Goal: Check status: Check status

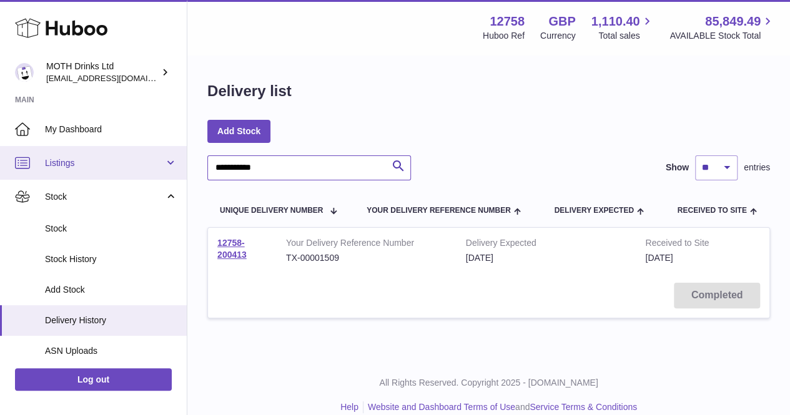
drag, startPoint x: 303, startPoint y: 178, endPoint x: 169, endPoint y: 177, distance: 133.6
click at [169, 177] on div "**********" at bounding box center [395, 216] width 790 height 432
paste input "text"
type input "**********"
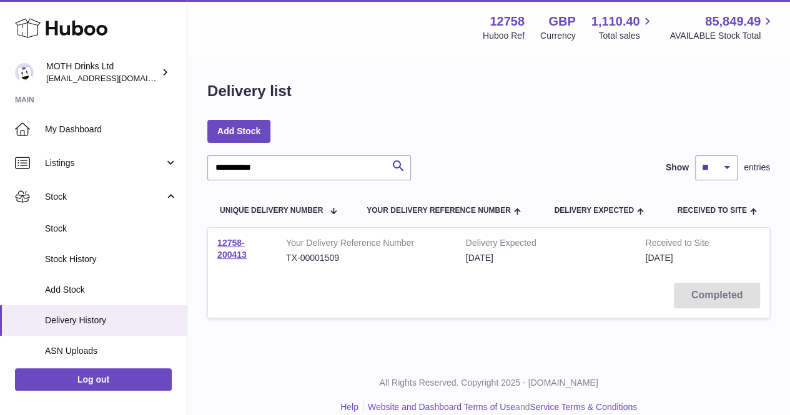
drag, startPoint x: 265, startPoint y: 260, endPoint x: 195, endPoint y: 239, distance: 73.1
click at [195, 239] on div "**********" at bounding box center [488, 207] width 603 height 302
copy link "12758-200413"
click at [225, 253] on link "12758-200413" at bounding box center [231, 249] width 29 height 22
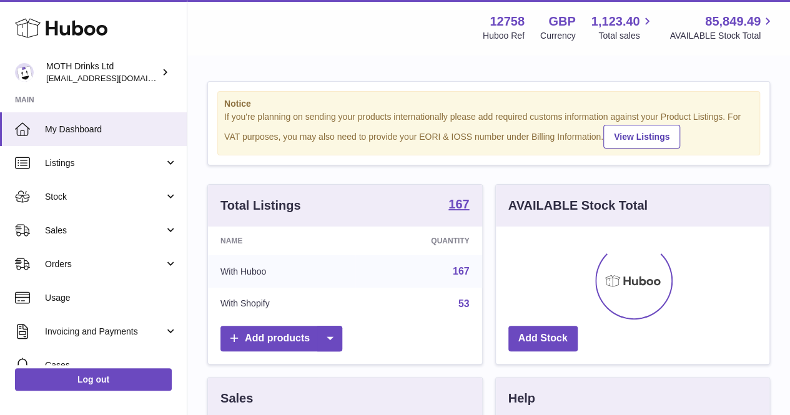
scroll to position [195, 274]
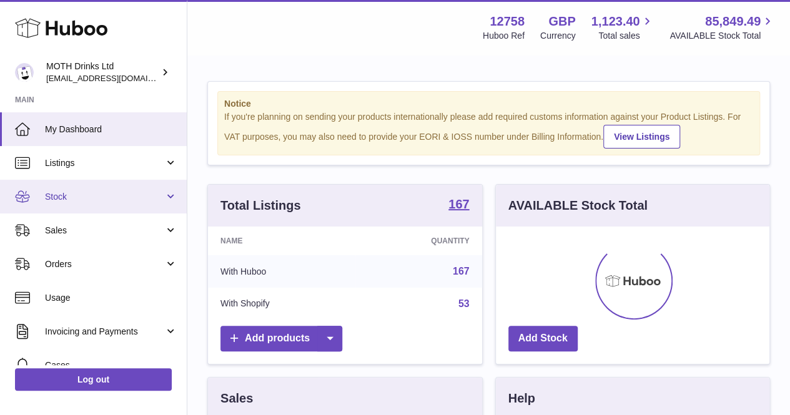
click at [115, 192] on span "Stock" at bounding box center [104, 197] width 119 height 12
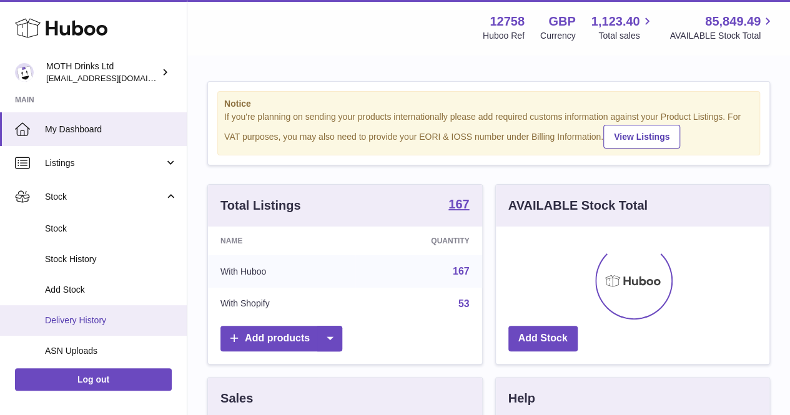
click at [64, 317] on span "Delivery History" at bounding box center [111, 321] width 132 height 12
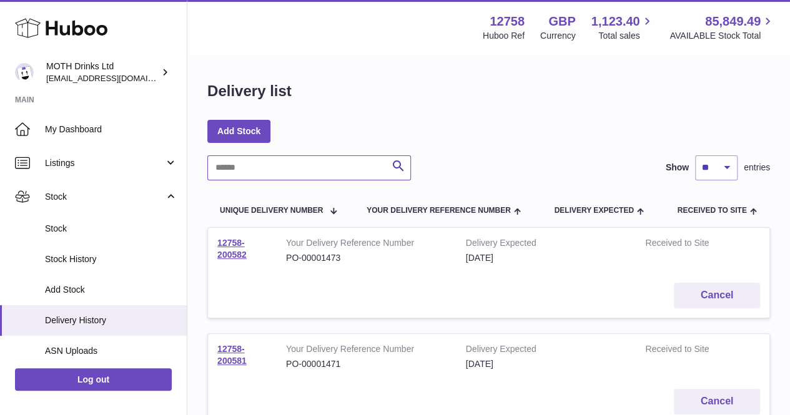
click at [271, 170] on input "text" at bounding box center [309, 167] width 204 height 25
paste input "**********"
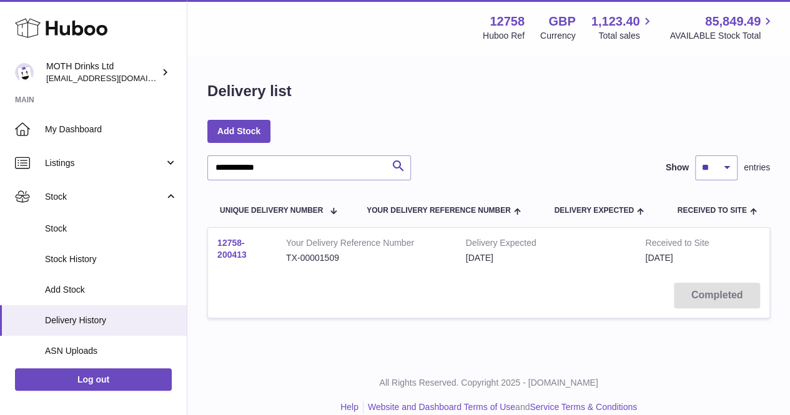
click at [242, 247] on link "12758-200413" at bounding box center [231, 249] width 29 height 22
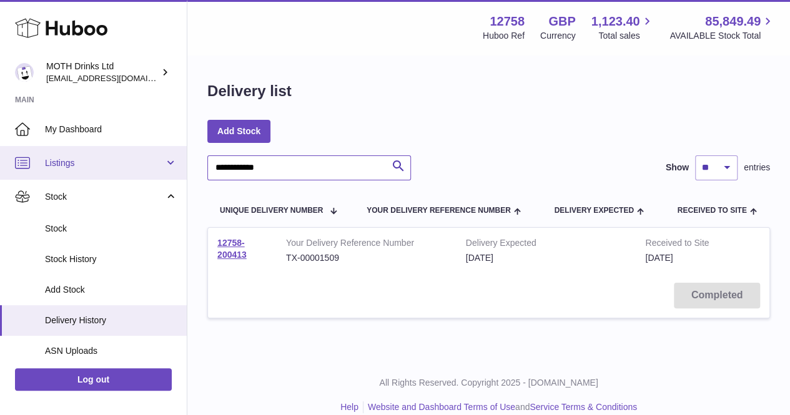
drag, startPoint x: 285, startPoint y: 177, endPoint x: 161, endPoint y: 168, distance: 124.0
click at [161, 168] on div "**********" at bounding box center [395, 216] width 790 height 432
paste input "text"
type input "**********"
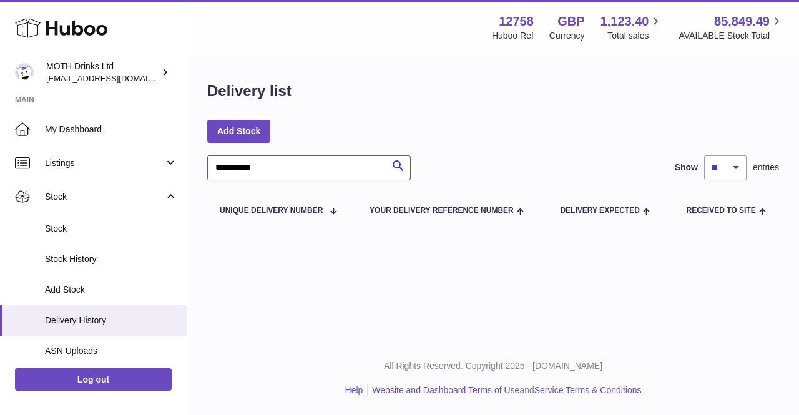
drag, startPoint x: 309, startPoint y: 165, endPoint x: 194, endPoint y: 160, distance: 115.7
click at [194, 160] on div "**********" at bounding box center [493, 154] width 612 height 196
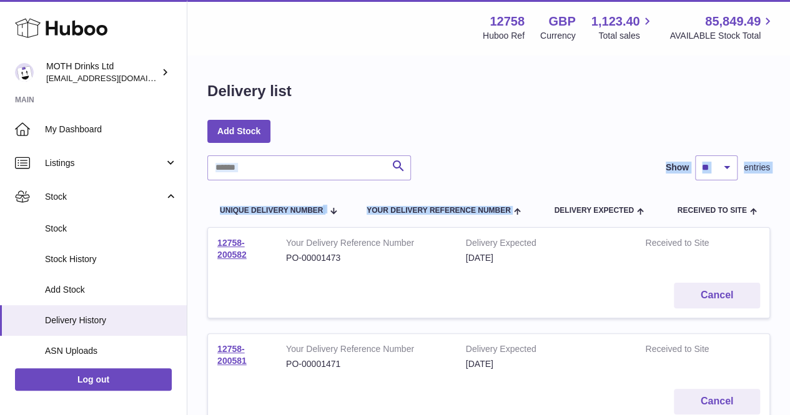
drag, startPoint x: 194, startPoint y: 160, endPoint x: 517, endPoint y: 188, distance: 324.7
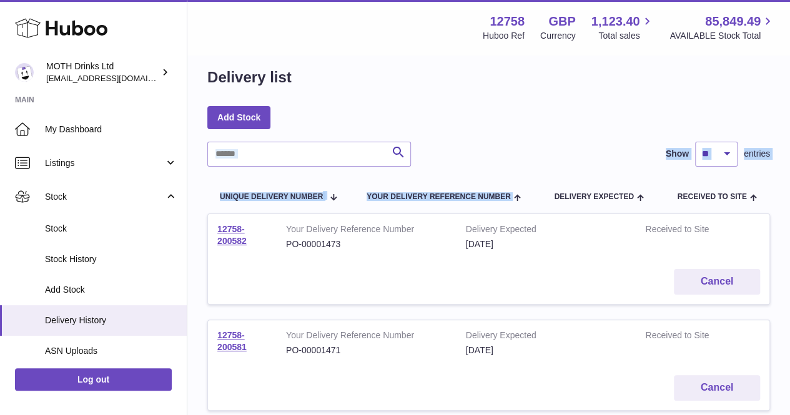
scroll to position [14, 0]
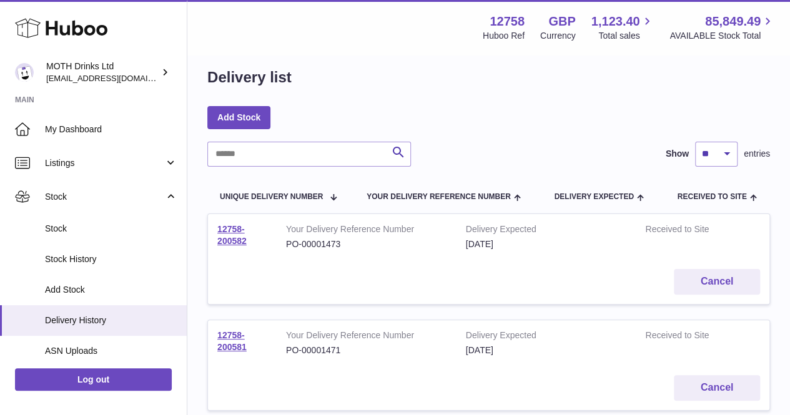
click at [534, 217] on td "Delivery Expected 2nd Oct 2025" at bounding box center [546, 237] width 180 height 46
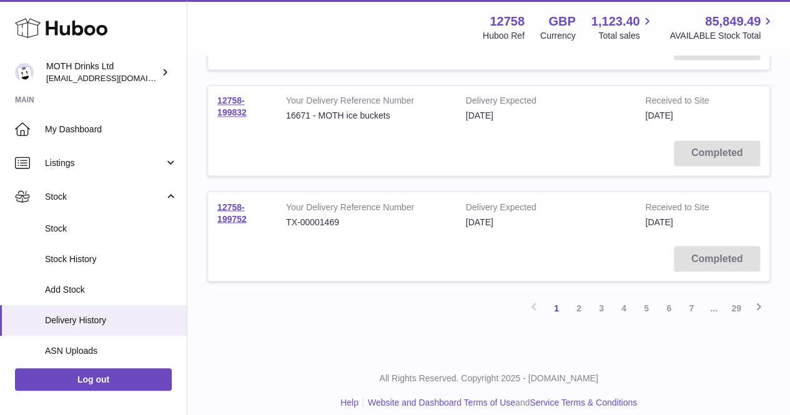
scroll to position [997, 0]
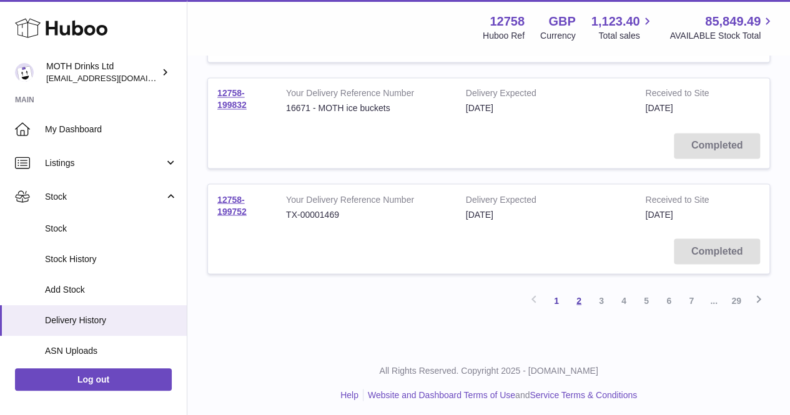
click at [578, 292] on link "2" at bounding box center [579, 300] width 22 height 22
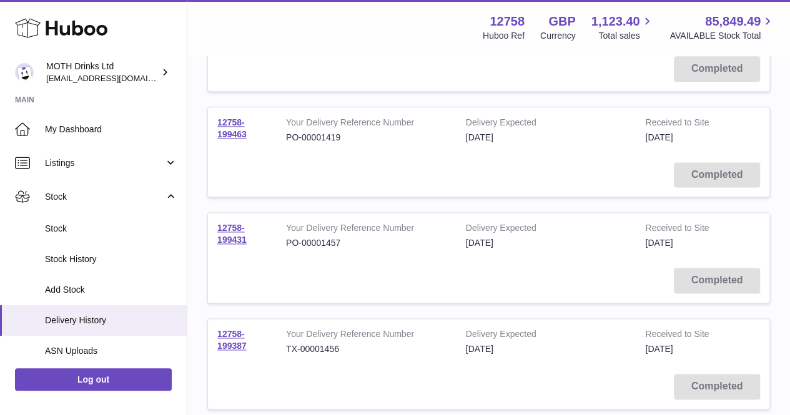
scroll to position [997, 0]
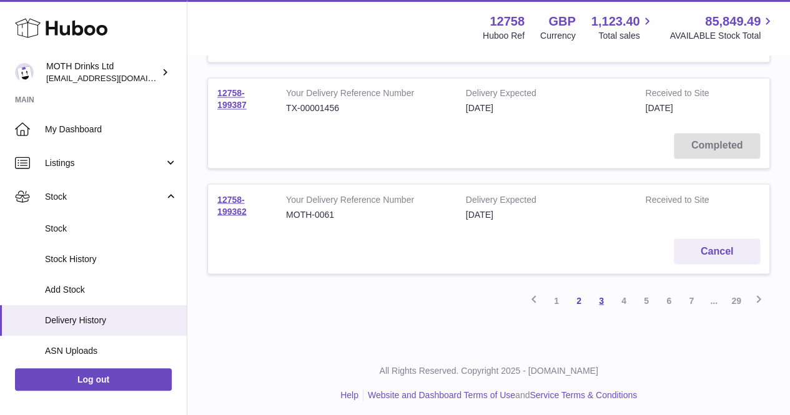
click at [603, 296] on link "3" at bounding box center [601, 300] width 22 height 22
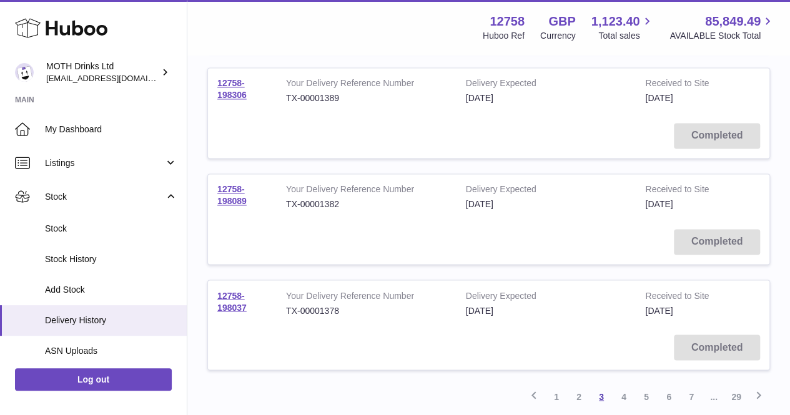
scroll to position [997, 0]
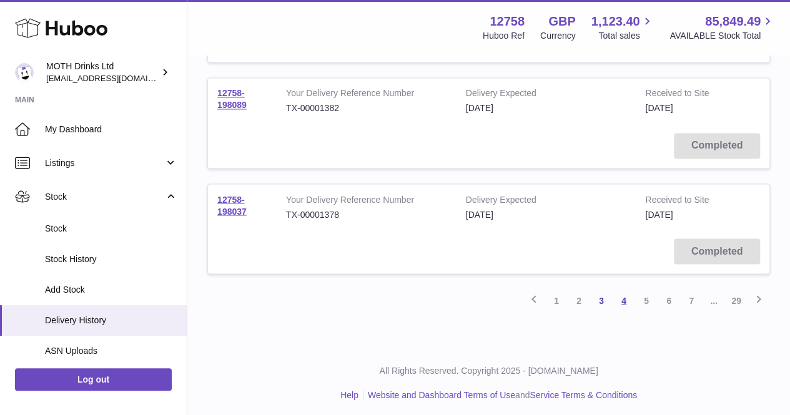
click at [621, 303] on link "4" at bounding box center [624, 300] width 22 height 22
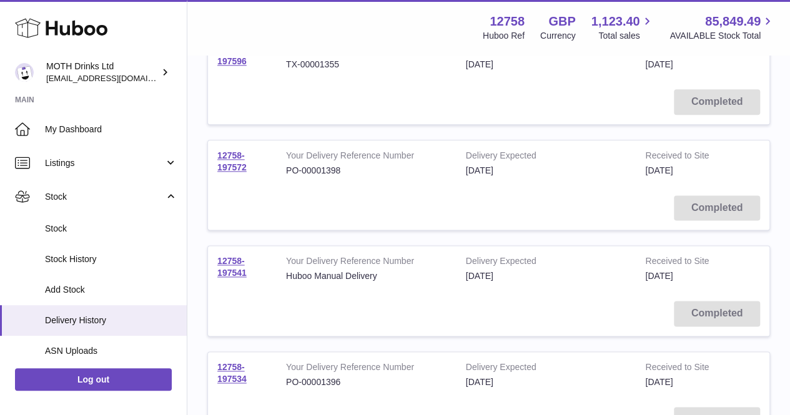
scroll to position [728, 0]
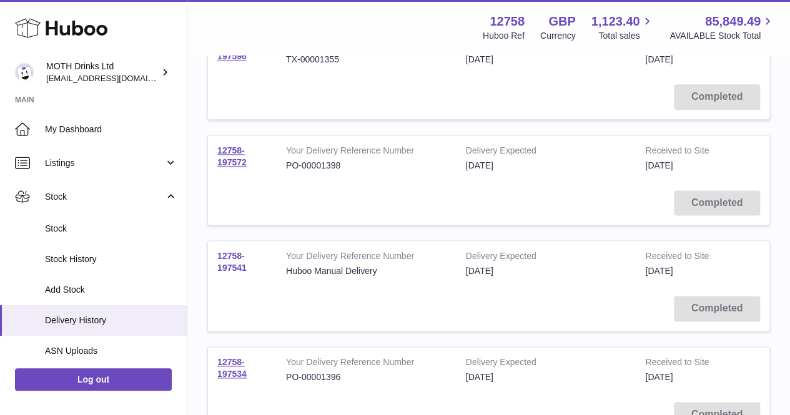
click at [237, 267] on link "12758-197541" at bounding box center [231, 262] width 29 height 22
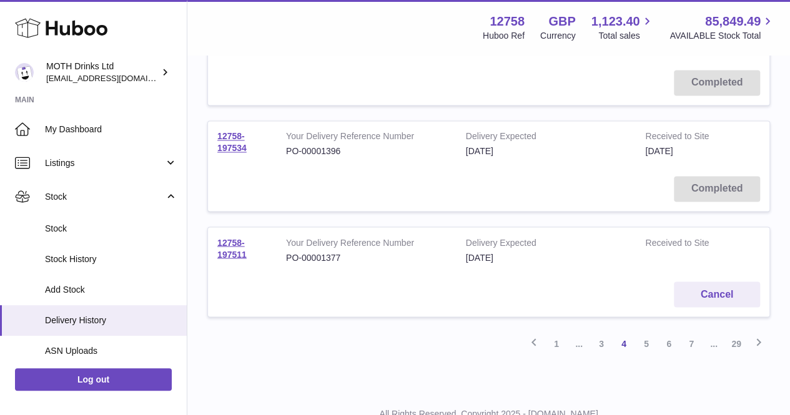
scroll to position [952, 0]
click at [237, 148] on link "12758-197534" at bounding box center [231, 145] width 29 height 22
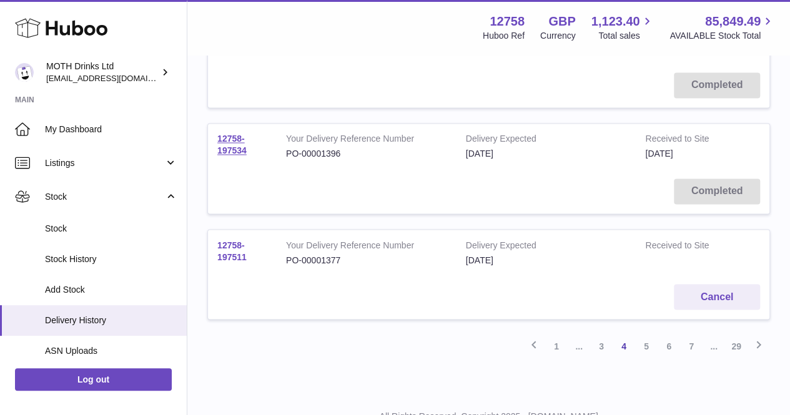
click at [229, 242] on link "12758-197511" at bounding box center [231, 251] width 29 height 22
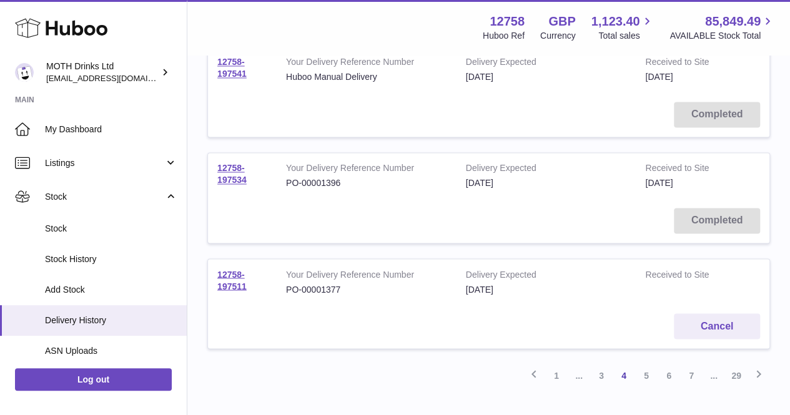
scroll to position [919, 0]
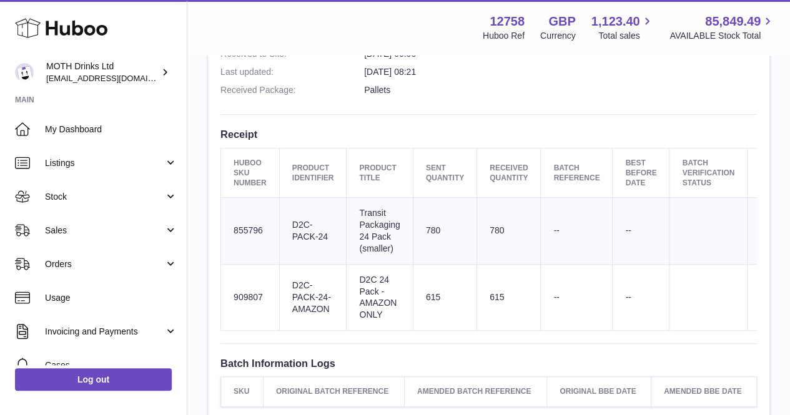
scroll to position [363, 0]
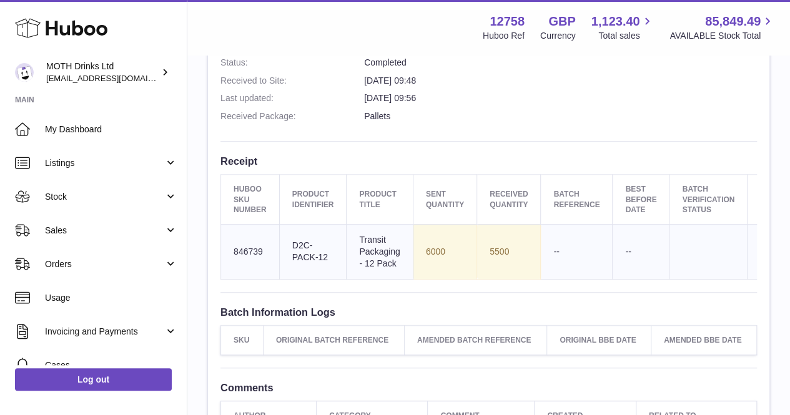
scroll to position [376, 0]
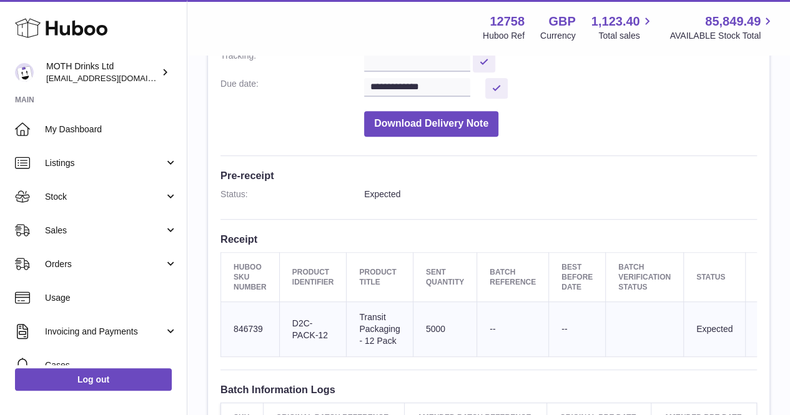
scroll to position [231, 0]
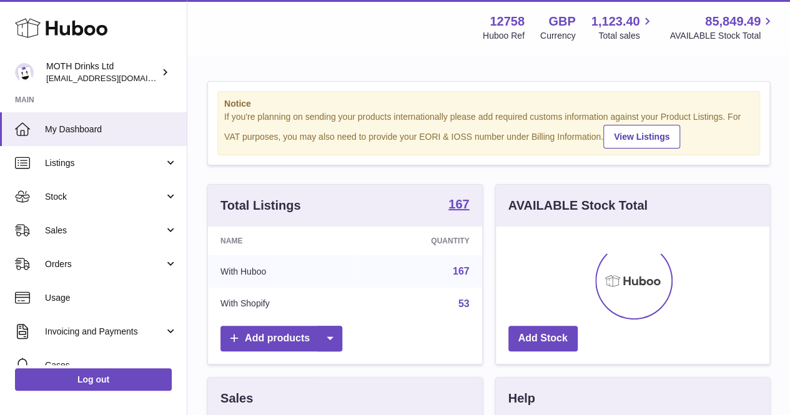
scroll to position [195, 274]
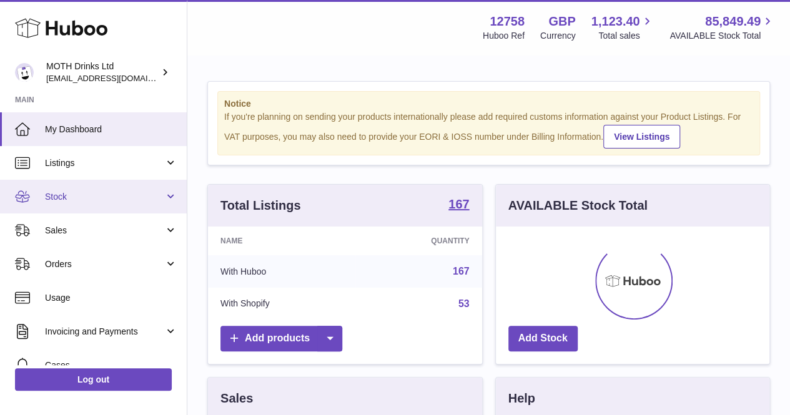
click at [110, 190] on link "Stock" at bounding box center [93, 197] width 187 height 34
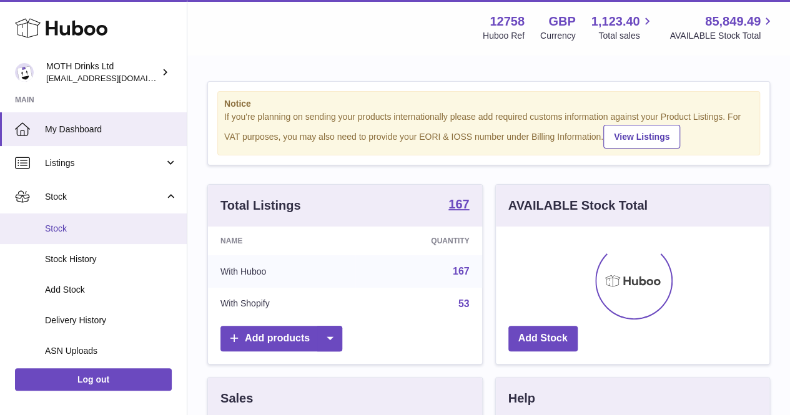
click at [91, 232] on span "Stock" at bounding box center [111, 229] width 132 height 12
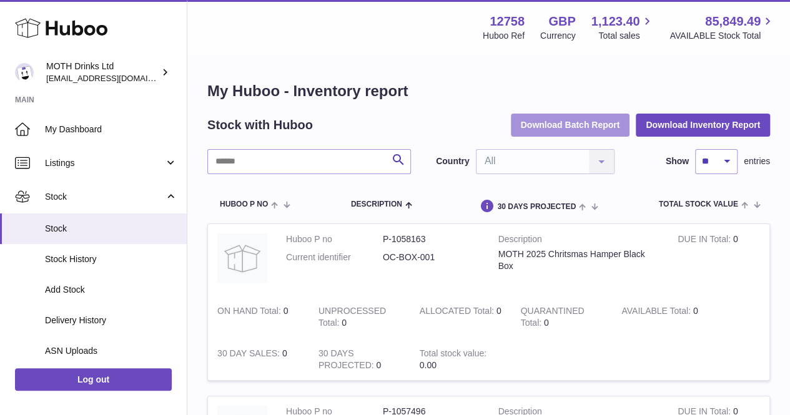
click at [608, 116] on button "Download Batch Report" at bounding box center [570, 125] width 119 height 22
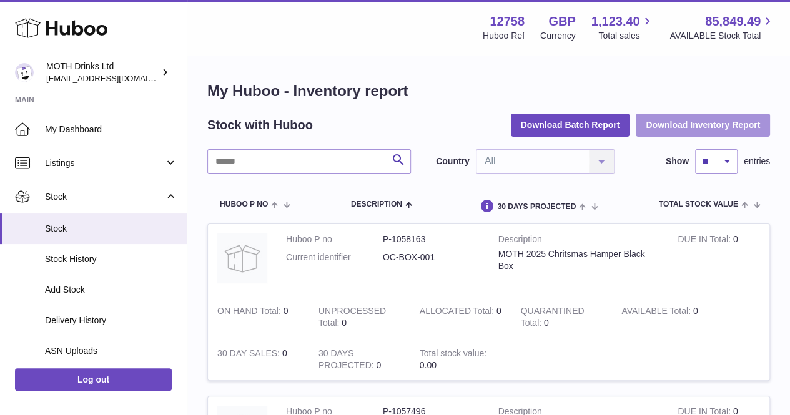
click at [692, 128] on button "Download Inventory Report" at bounding box center [703, 125] width 134 height 22
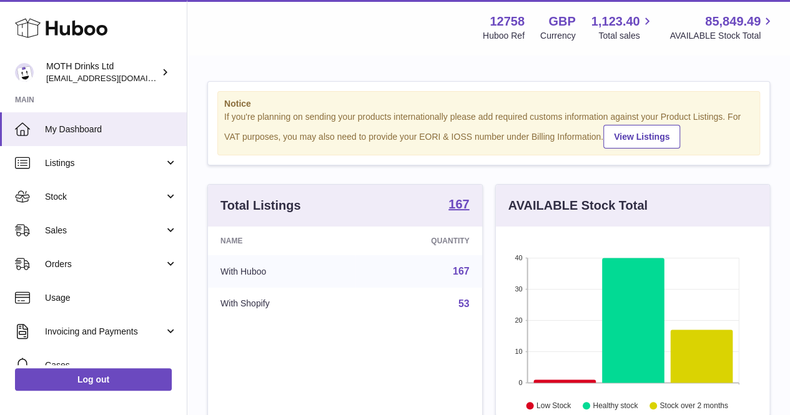
scroll to position [195, 274]
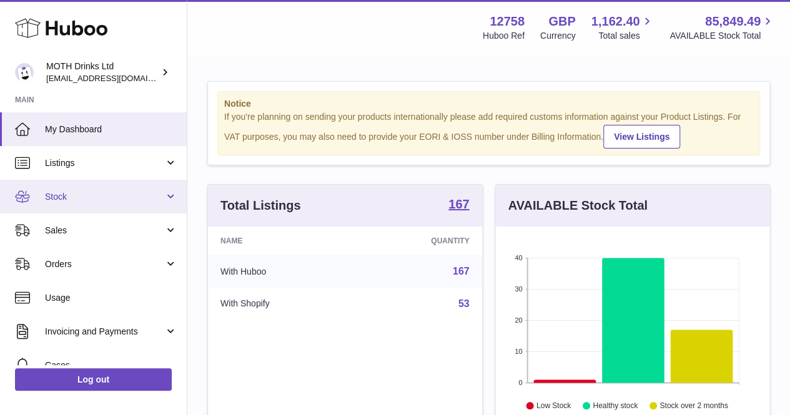
click at [92, 202] on span "Stock" at bounding box center [104, 197] width 119 height 12
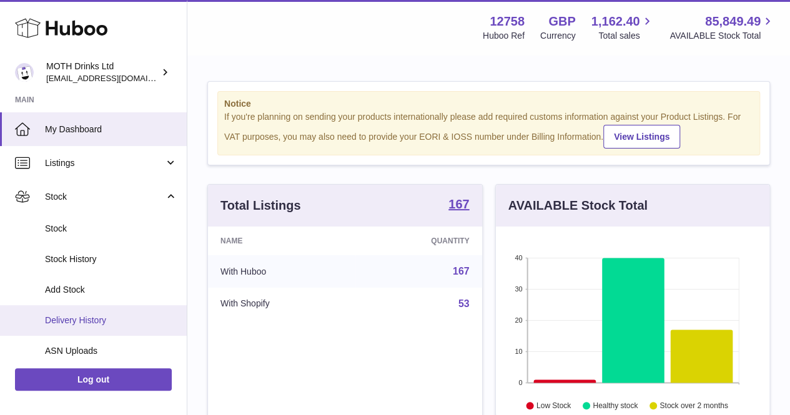
click at [67, 313] on link "Delivery History" at bounding box center [93, 320] width 187 height 31
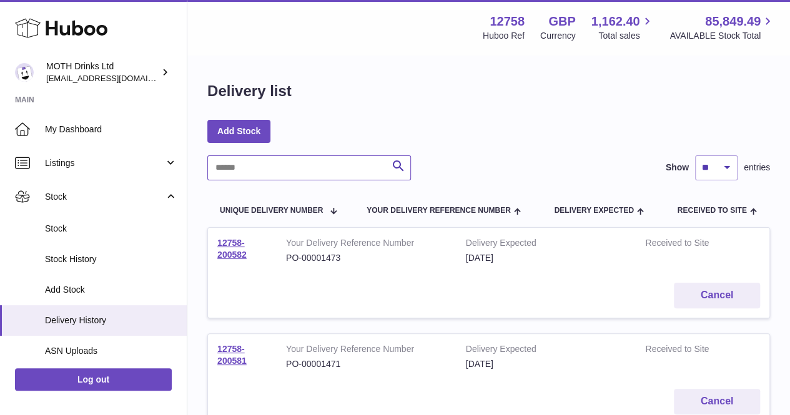
click at [315, 172] on input "text" at bounding box center [309, 167] width 204 height 25
paste input "**********"
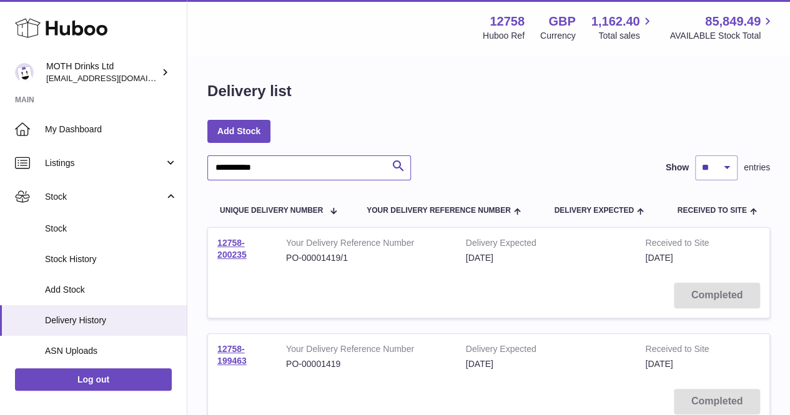
scroll to position [86, 0]
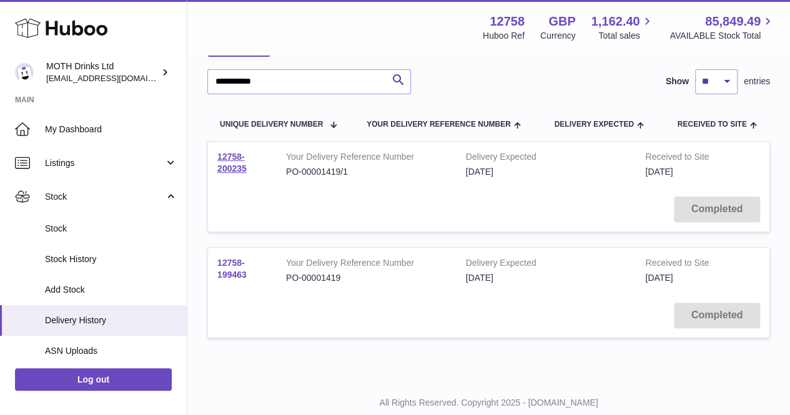
click at [228, 269] on link "12758-199463" at bounding box center [231, 269] width 29 height 22
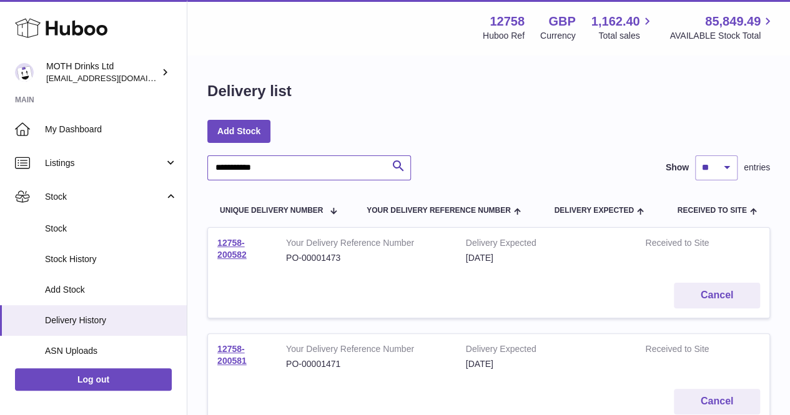
drag, startPoint x: 286, startPoint y: 165, endPoint x: 197, endPoint y: 173, distance: 89.0
paste input "text"
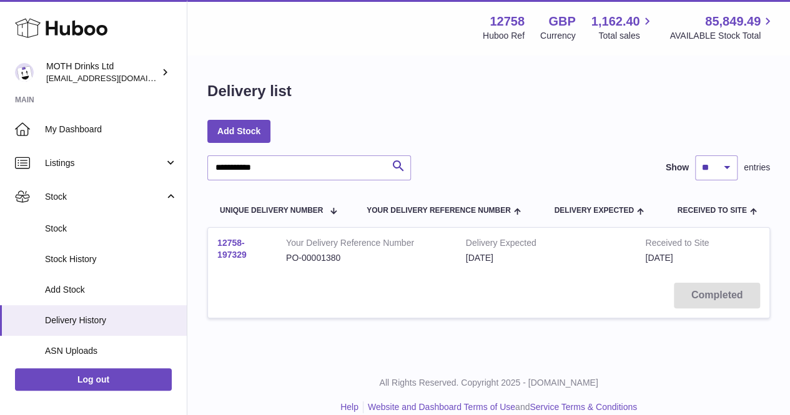
click at [233, 242] on link "12758-197329" at bounding box center [231, 249] width 29 height 22
drag, startPoint x: 284, startPoint y: 168, endPoint x: 208, endPoint y: 160, distance: 76.0
click at [208, 160] on input "**********" at bounding box center [309, 167] width 204 height 25
paste input "text"
type input "**********"
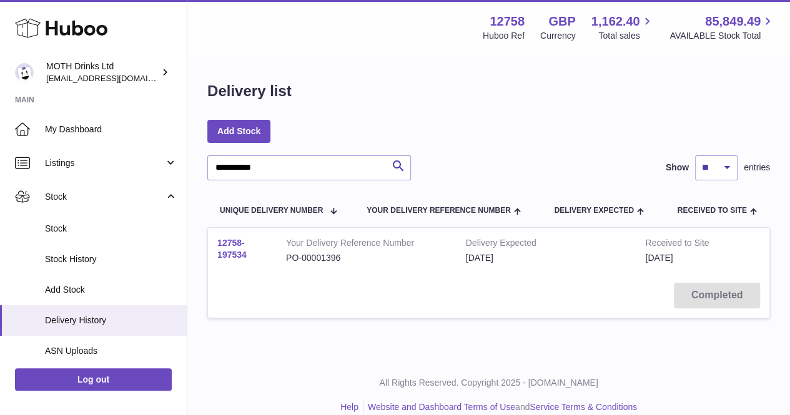
click at [239, 257] on link "12758-197534" at bounding box center [231, 249] width 29 height 22
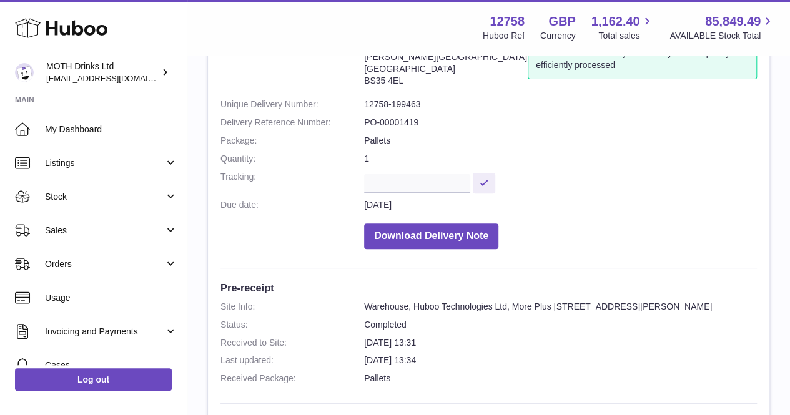
scroll to position [145, 0]
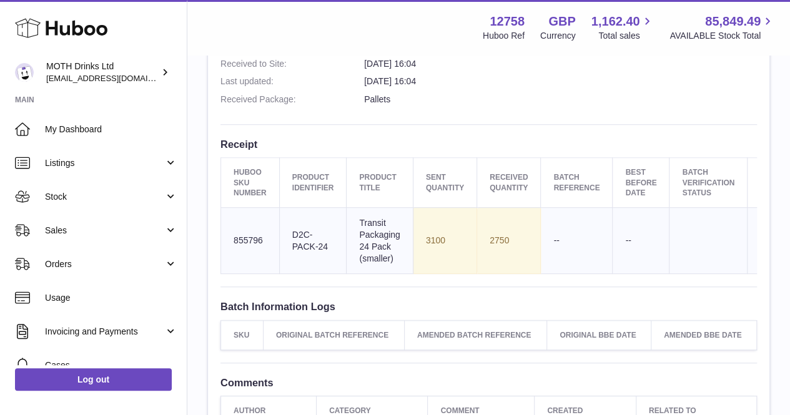
scroll to position [390, 0]
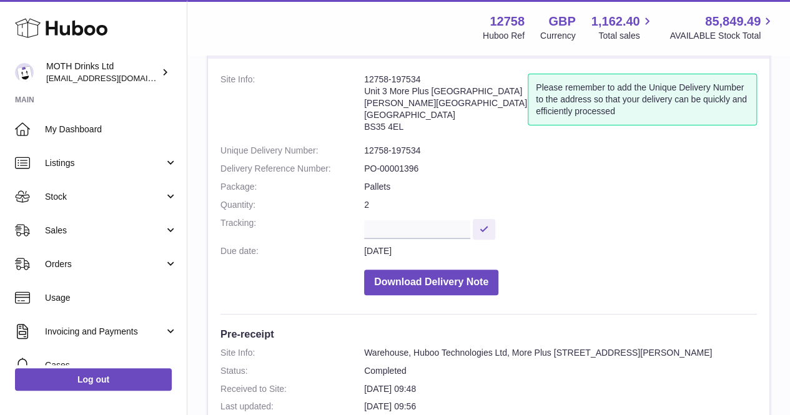
scroll to position [64, 0]
drag, startPoint x: 356, startPoint y: 151, endPoint x: 433, endPoint y: 149, distance: 76.8
click at [433, 149] on dl "Site Info: 12758-197534 Unit 3 More Plus Central Park Hudson Avenue Severn Beac…" at bounding box center [488, 188] width 536 height 228
copy dl "12758-197534"
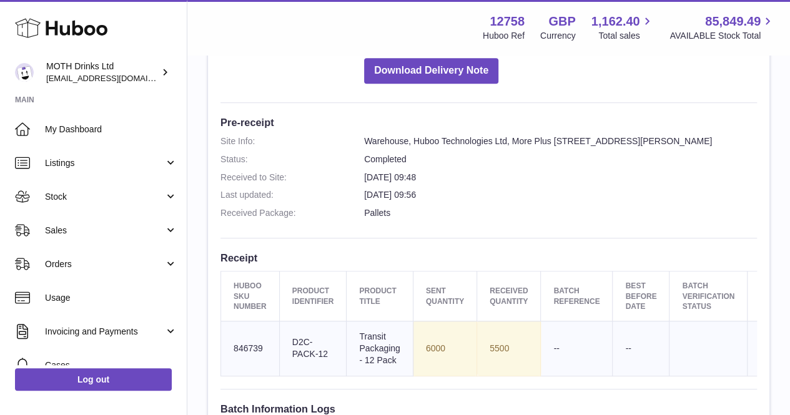
scroll to position [280, 0]
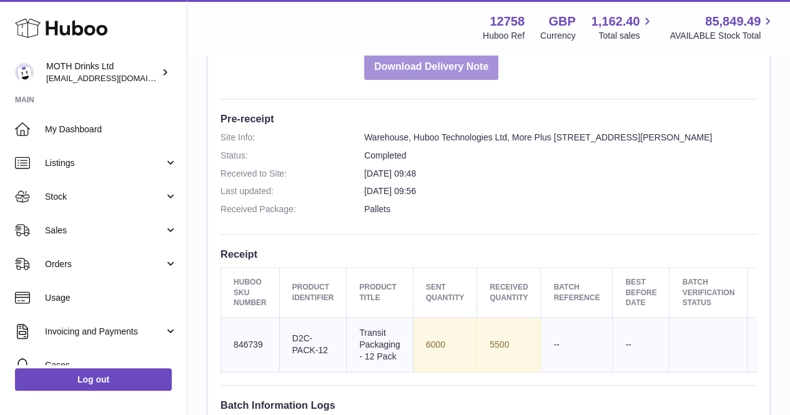
click at [442, 68] on button "Download Delivery Note" at bounding box center [431, 67] width 134 height 26
